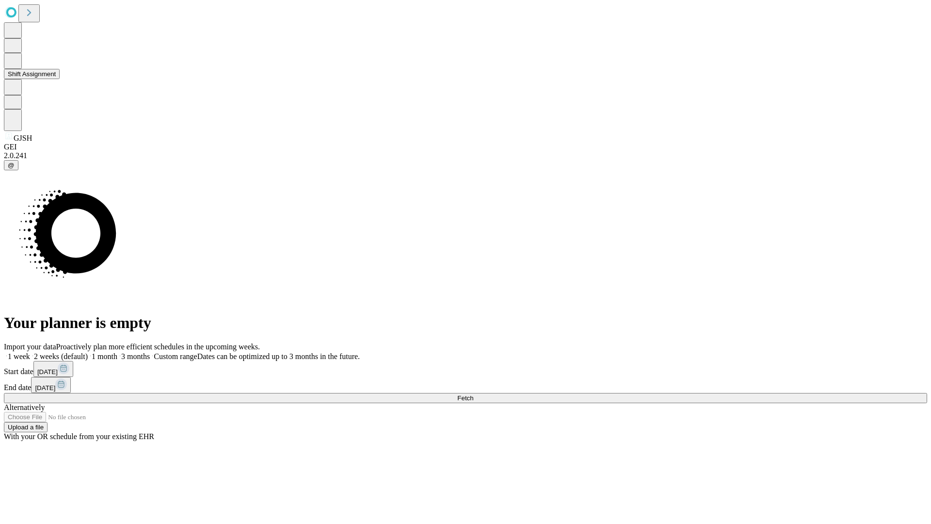
click at [60, 79] on button "Shift Assignment" at bounding box center [32, 74] width 56 height 10
